Goal: Check status: Check status

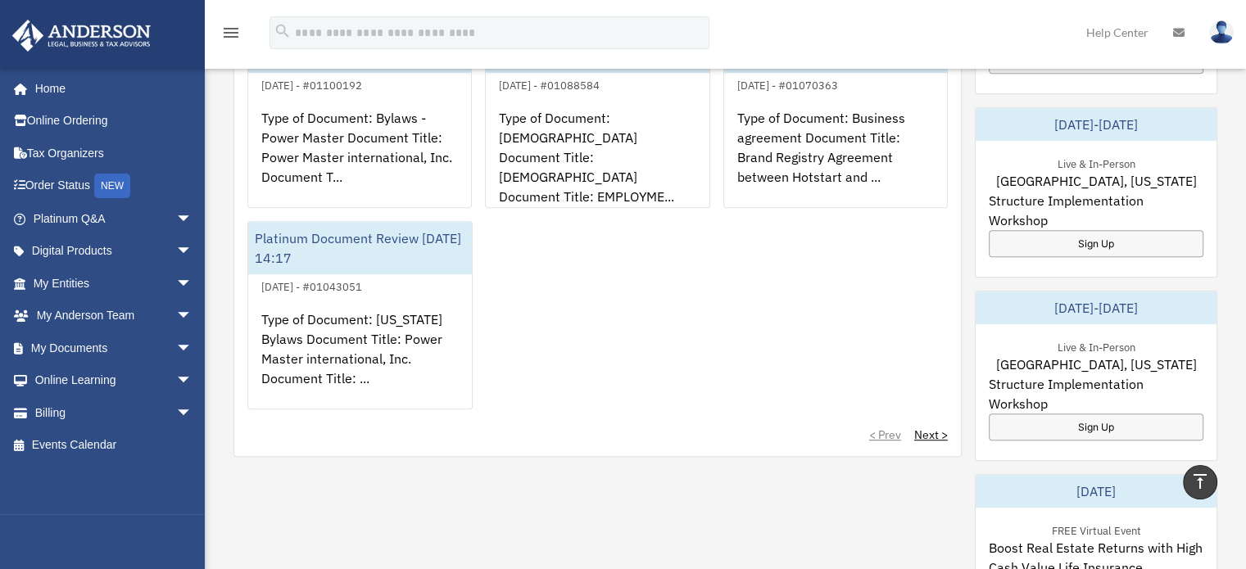
scroll to position [736, 0]
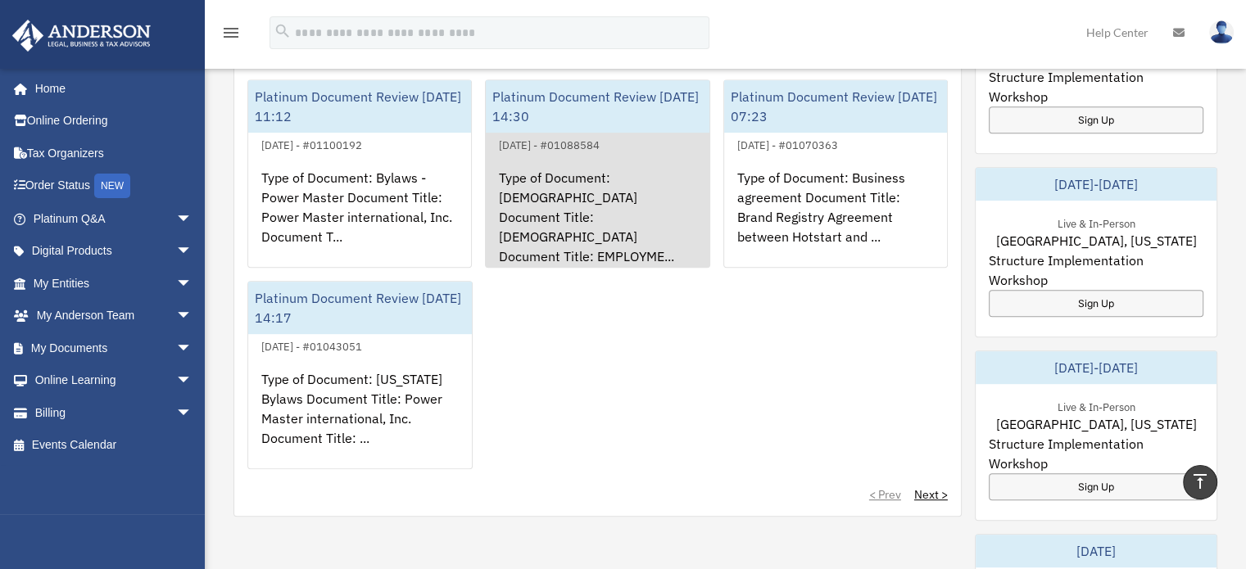
click at [557, 197] on div "Type of Document: [DEMOGRAPHIC_DATA] Document Title: [DEMOGRAPHIC_DATA] Documen…" at bounding box center [597, 219] width 223 height 128
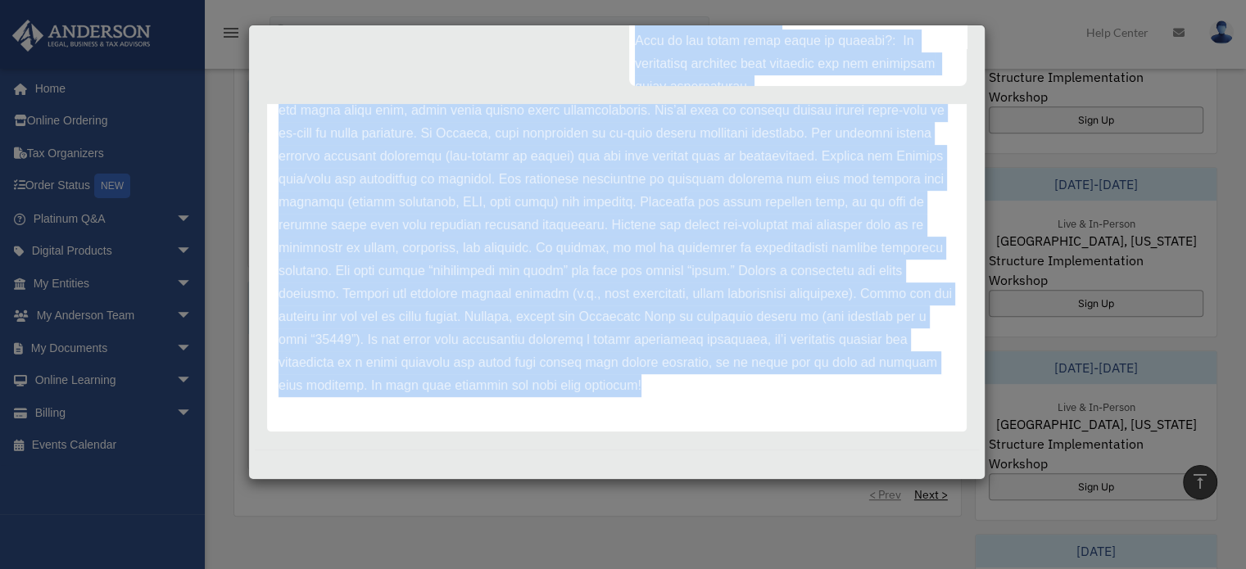
scroll to position [0, 0]
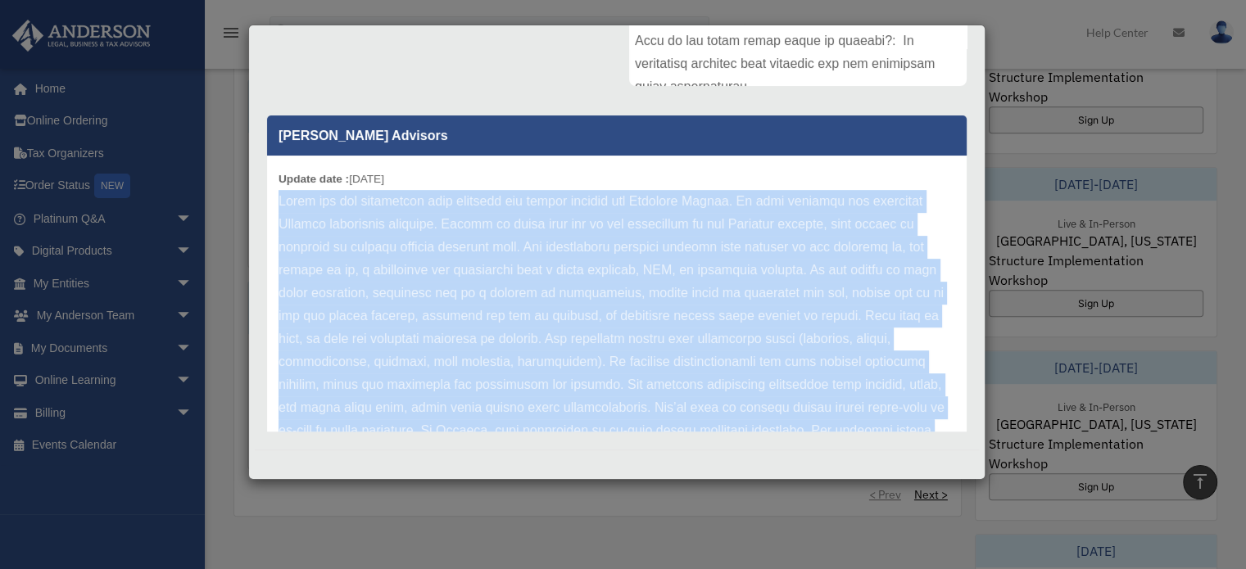
drag, startPoint x: 562, startPoint y: 389, endPoint x: 278, endPoint y: 206, distance: 338.2
click at [278, 206] on p at bounding box center [616, 442] width 676 height 504
copy p "Thank you for submitting your document for review through the Platinum Portal. …"
click at [938, 302] on div "Update date : [DATE]" at bounding box center [616, 442] width 699 height 573
drag, startPoint x: 938, startPoint y: 302, endPoint x: 879, endPoint y: 246, distance: 81.1
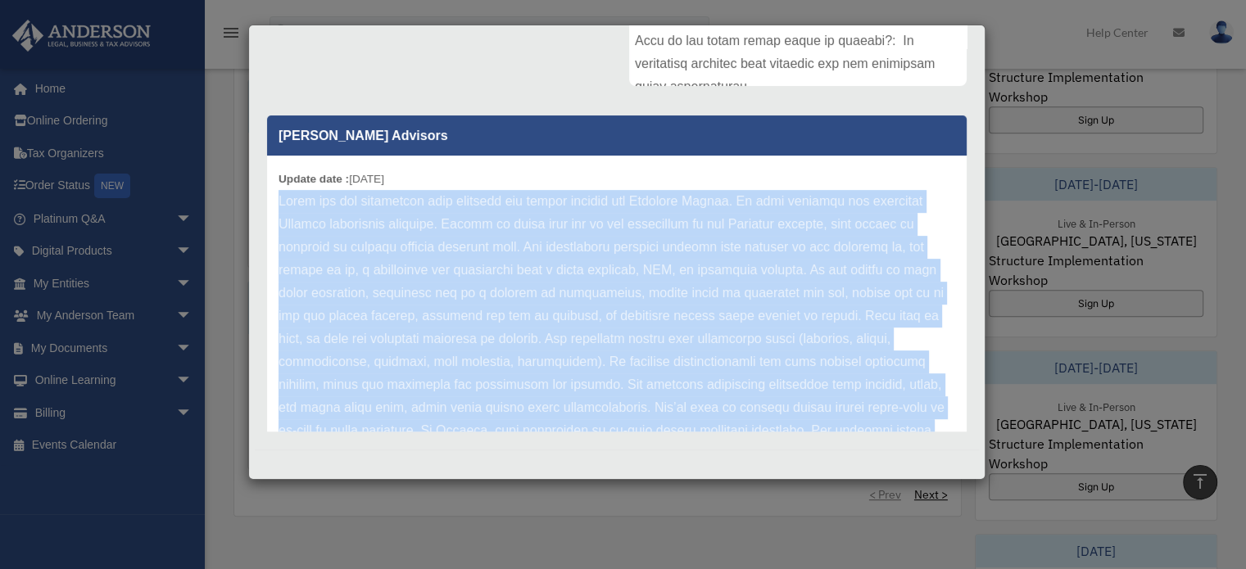
click at [879, 246] on p at bounding box center [616, 442] width 676 height 504
click at [894, 261] on p at bounding box center [616, 442] width 676 height 504
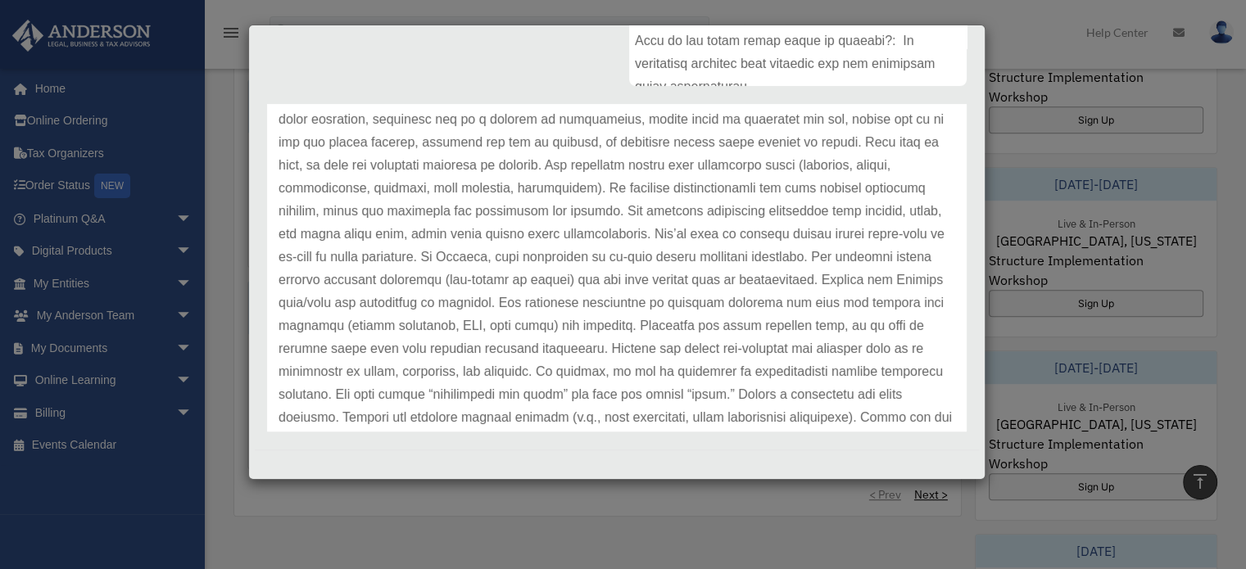
scroll to position [176, 0]
click at [423, 12] on div "Case Detail × Platinum Document Review [DATE] 14:30 Case Number 01088584 Create…" at bounding box center [623, 284] width 1246 height 569
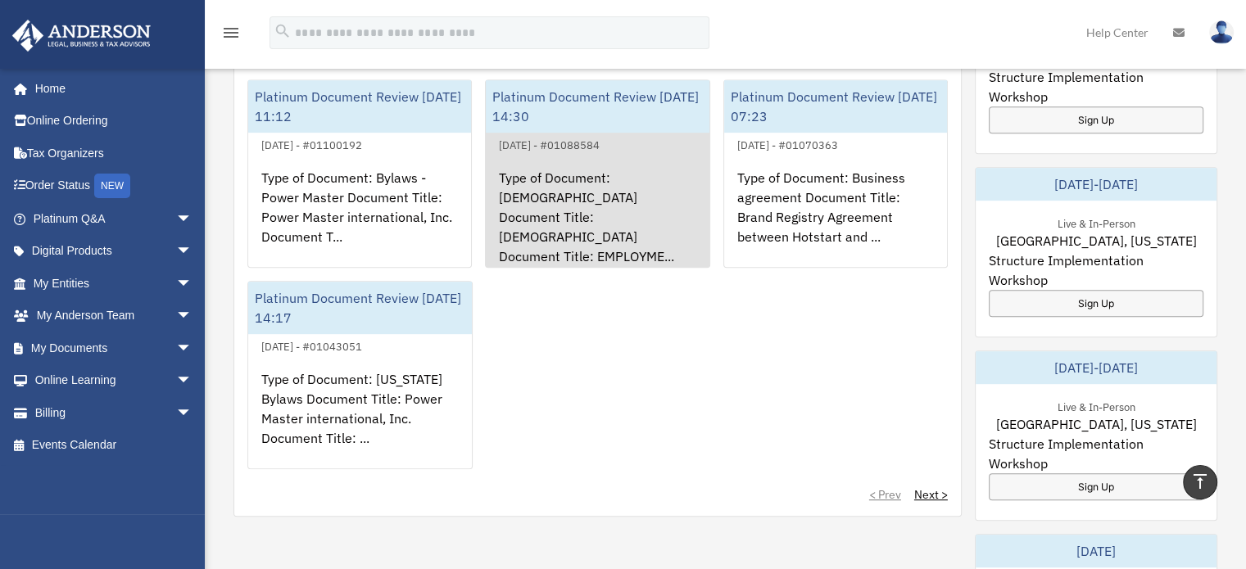
scroll to position [654, 0]
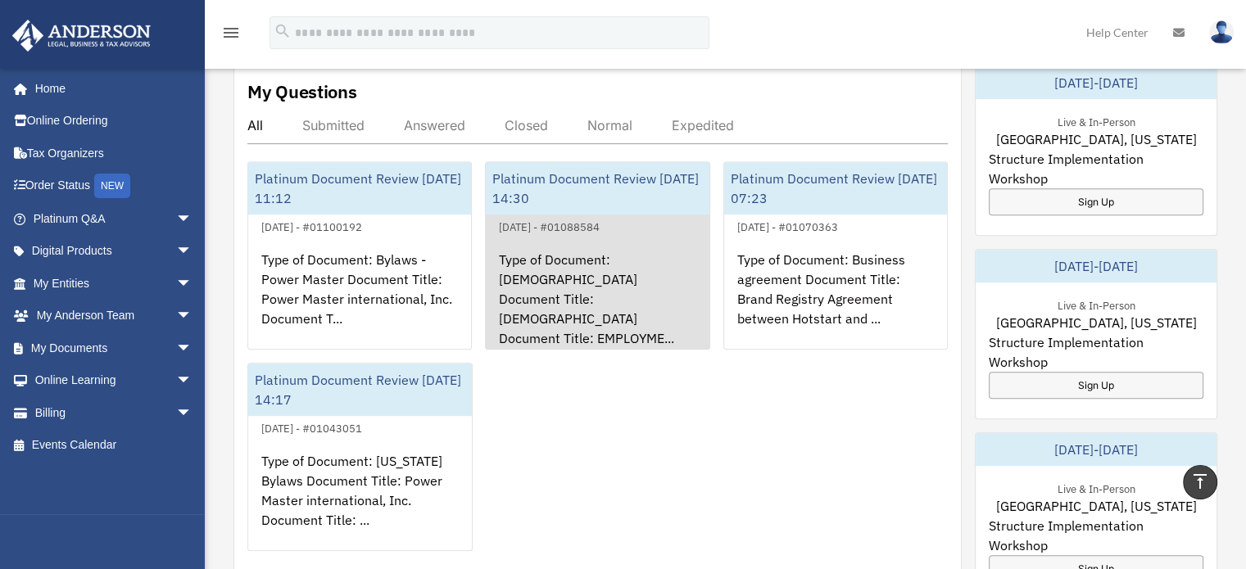
click at [554, 162] on div "Platinum Document Review [DATE] 14:30" at bounding box center [597, 188] width 223 height 52
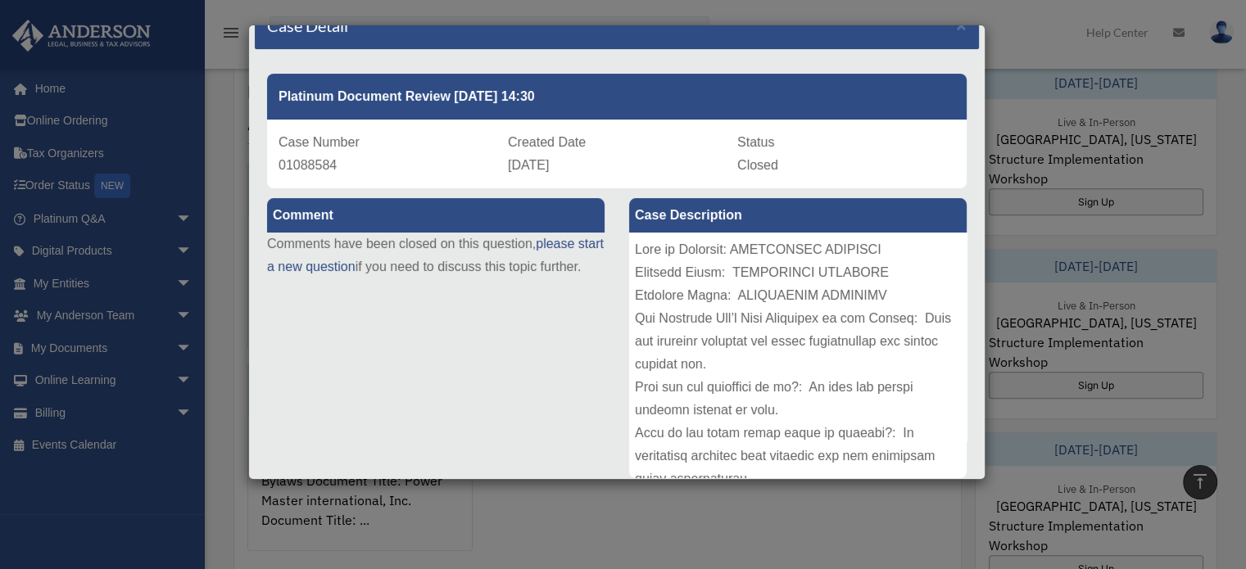
scroll to position [0, 0]
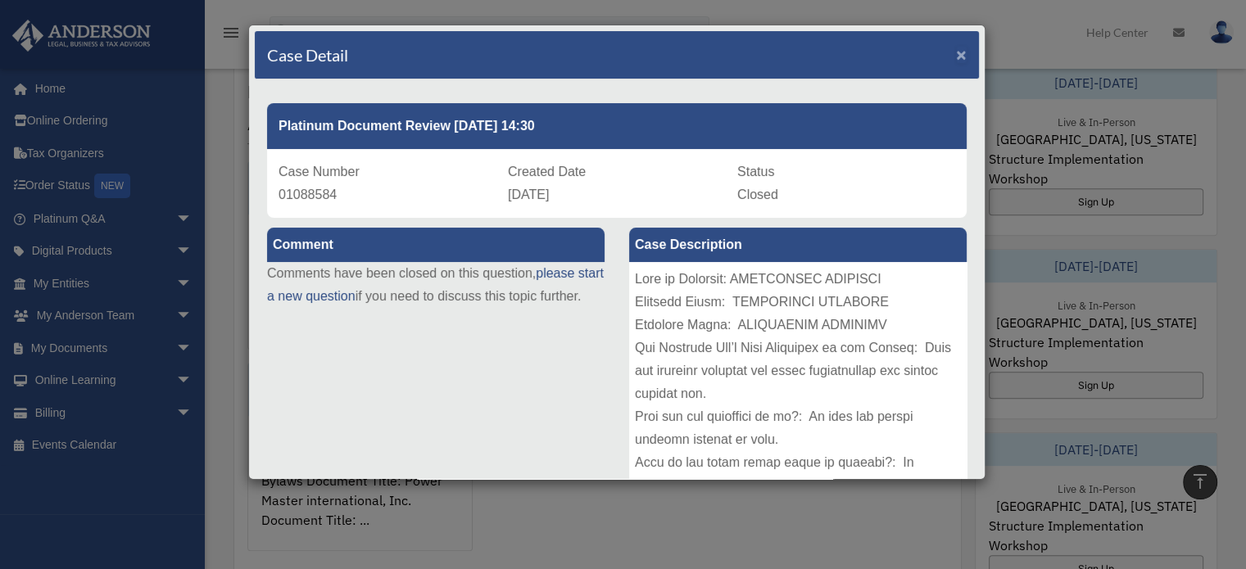
click at [956, 55] on span "×" at bounding box center [961, 54] width 11 height 19
